Goal: Task Accomplishment & Management: Use online tool/utility

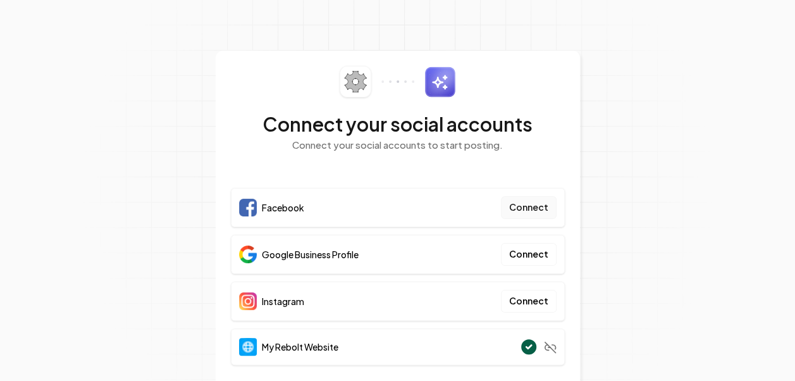
click at [521, 206] on button "Connect" at bounding box center [529, 207] width 56 height 23
click at [531, 202] on button "Connect" at bounding box center [529, 207] width 56 height 23
click at [515, 256] on button "Connect" at bounding box center [529, 254] width 56 height 23
click at [520, 257] on button "Connect" at bounding box center [529, 254] width 56 height 23
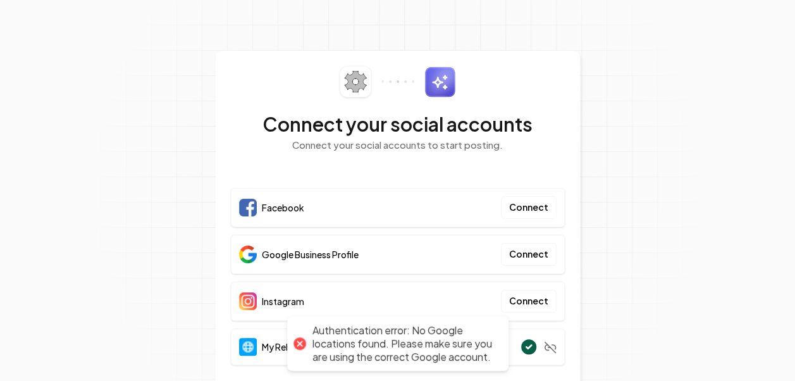
scroll to position [30, 0]
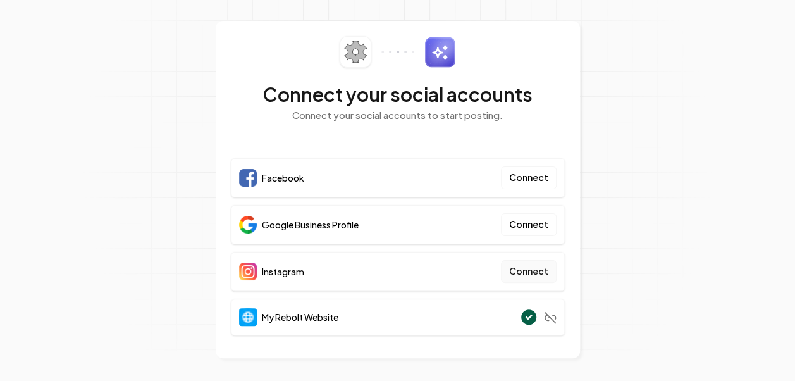
click at [524, 271] on button "Connect" at bounding box center [529, 271] width 56 height 23
